Goal: Contribute content: Add original content to the website for others to see

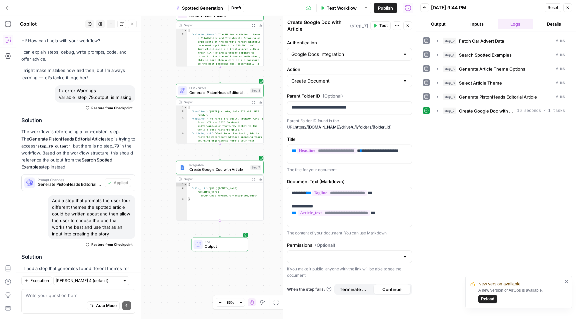
scroll to position [504, 0]
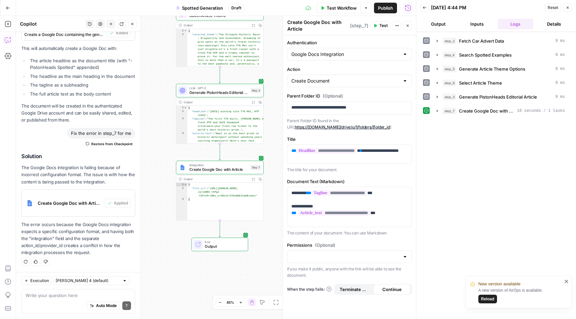
click at [9, 6] on icon "button" at bounding box center [8, 8] width 5 height 5
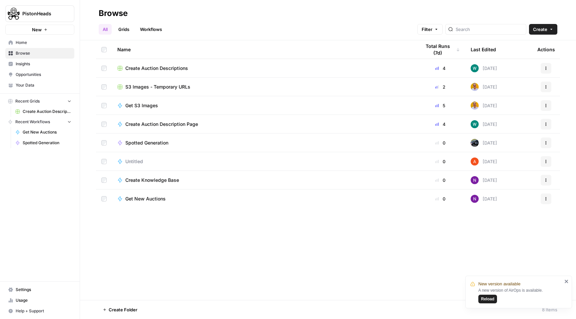
click at [35, 89] on link "Your Data" at bounding box center [39, 85] width 69 height 11
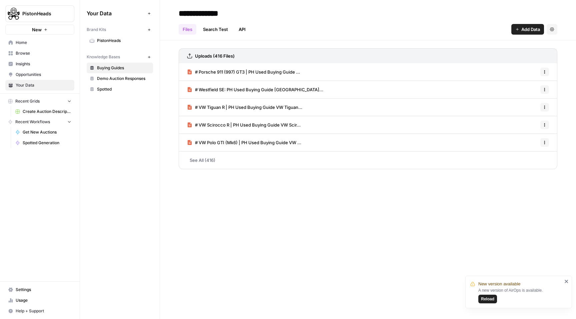
click at [151, 55] on button "New" at bounding box center [149, 57] width 8 height 8
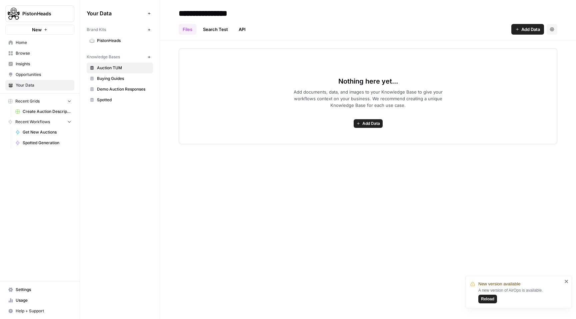
type input "**********"
click at [367, 123] on span "Add Data" at bounding box center [371, 124] width 18 height 6
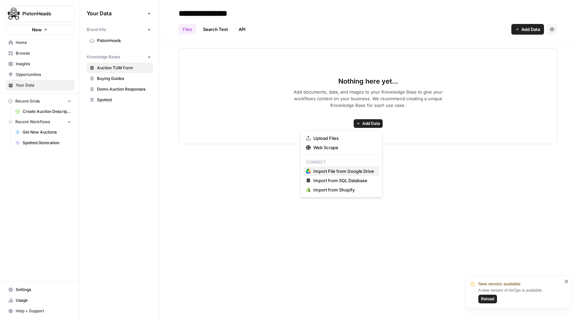
click at [345, 170] on span "Import File from Google Drive" at bounding box center [343, 171] width 61 height 7
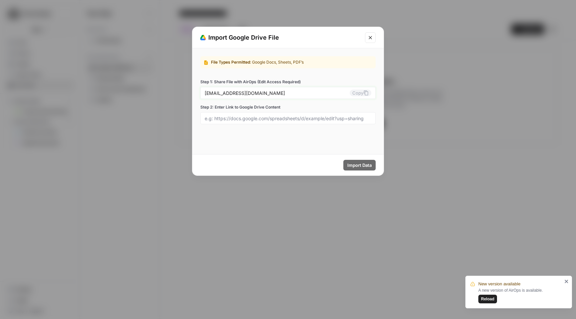
click at [359, 94] on button "Copy" at bounding box center [361, 93] width 22 height 7
click at [272, 123] on div at bounding box center [287, 118] width 175 height 12
click at [271, 120] on input "Step 2: Enter Link to Google Drive Content" at bounding box center [288, 118] width 167 height 6
paste input "[URL][DOMAIN_NAME]"
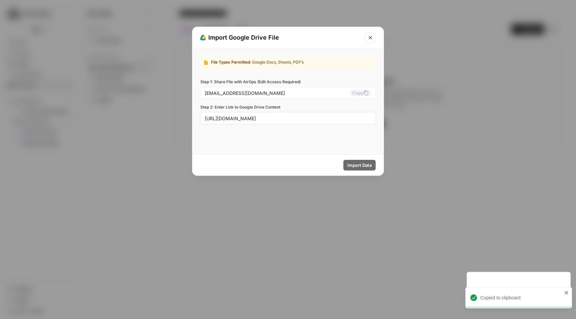
scroll to position [0, 92]
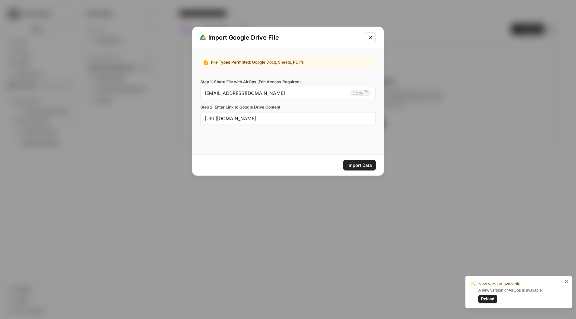
type input "[URL][DOMAIN_NAME]"
click at [357, 164] on span "Import Data" at bounding box center [359, 165] width 24 height 7
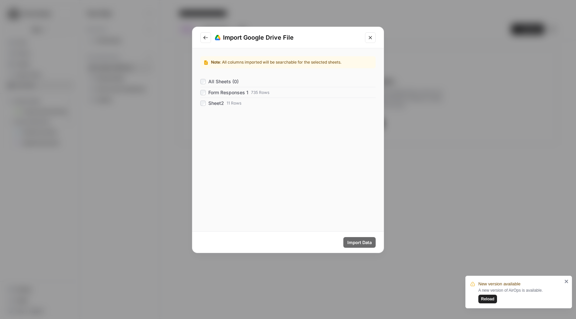
click at [213, 93] on span "Form Responses 1" at bounding box center [228, 92] width 40 height 7
click at [355, 239] on span "Import Data" at bounding box center [359, 242] width 24 height 7
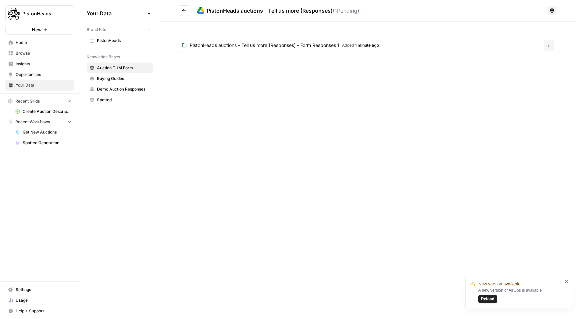
click at [491, 301] on span "Reload" at bounding box center [487, 299] width 13 height 6
